Goal: Transaction & Acquisition: Purchase product/service

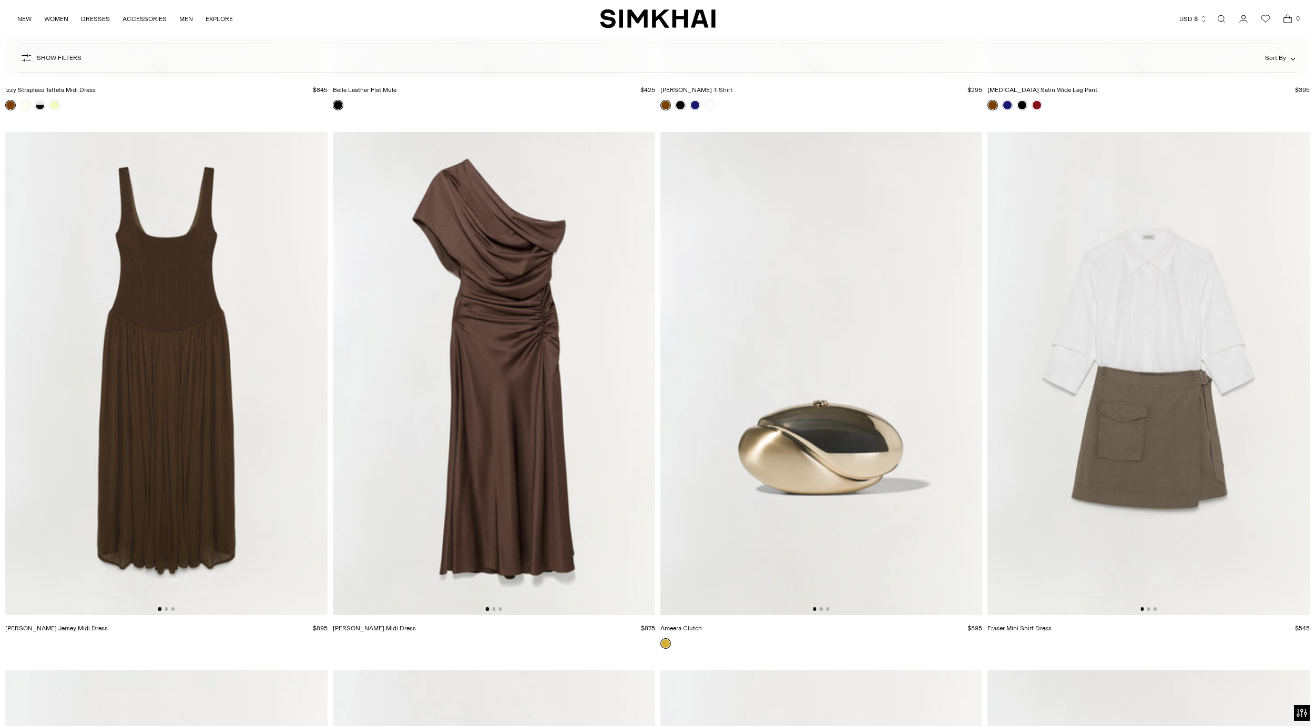
scroll to position [25319, 0]
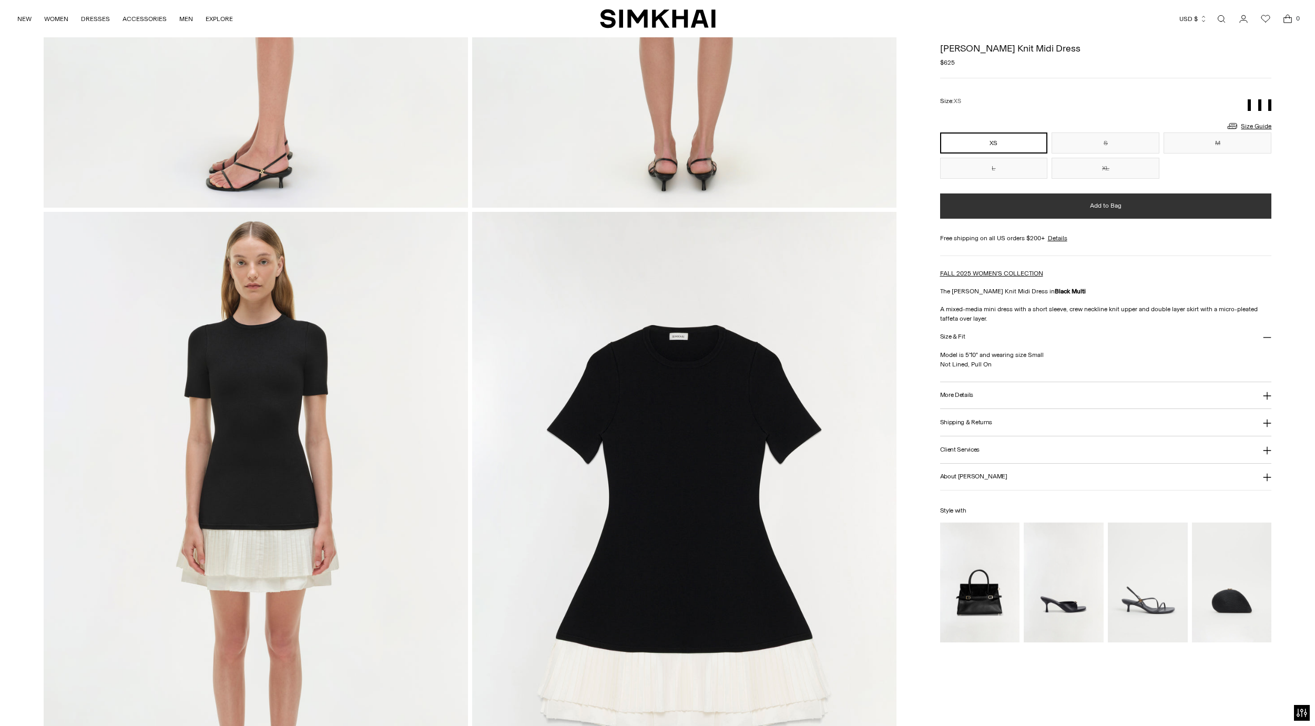
scroll to position [1144, 0]
